Goal: Task Accomplishment & Management: Manage account settings

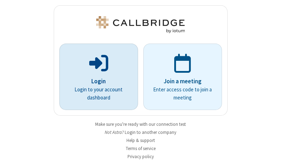
click at [96, 81] on p "Login" at bounding box center [98, 81] width 59 height 9
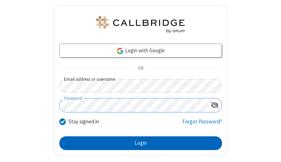
click at [138, 143] on button "Login" at bounding box center [140, 143] width 162 height 14
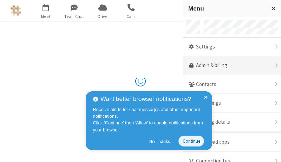
click at [229, 66] on link "Admin & billing" at bounding box center [232, 65] width 98 height 19
